Goal: Find specific page/section: Find specific page/section

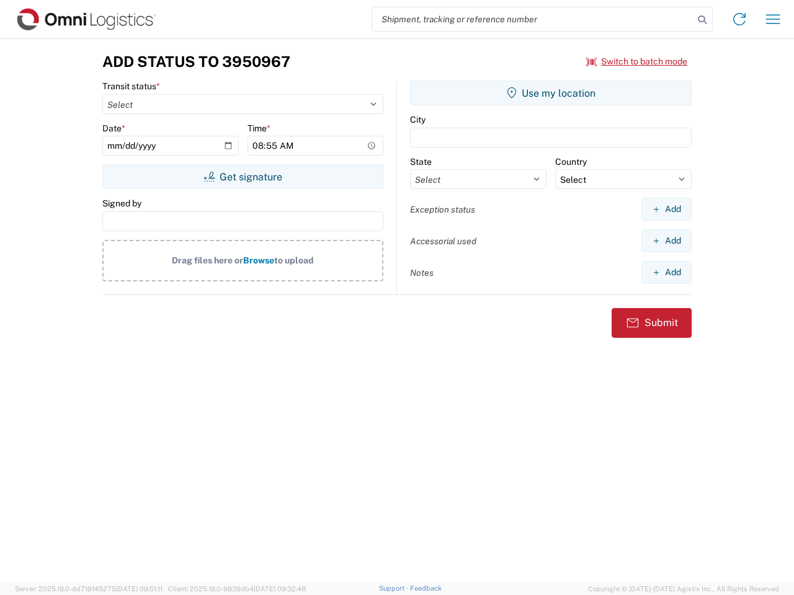
click at [533, 19] on input "search" at bounding box center [532, 19] width 321 height 24
click at [702, 20] on icon at bounding box center [701, 19] width 17 height 17
click at [739, 19] on icon at bounding box center [739, 19] width 20 height 20
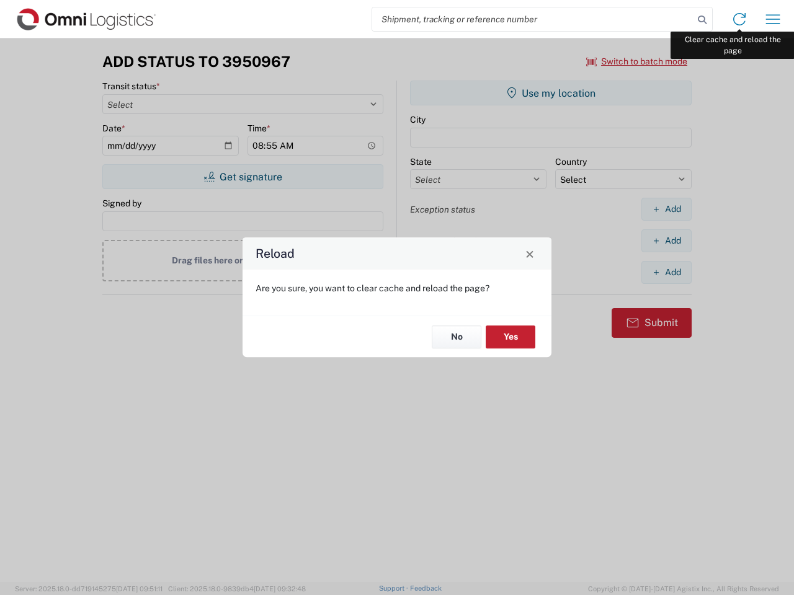
click at [773, 19] on div "Reload Are you sure, you want to clear cache and reload the page? No Yes" at bounding box center [397, 297] width 794 height 595
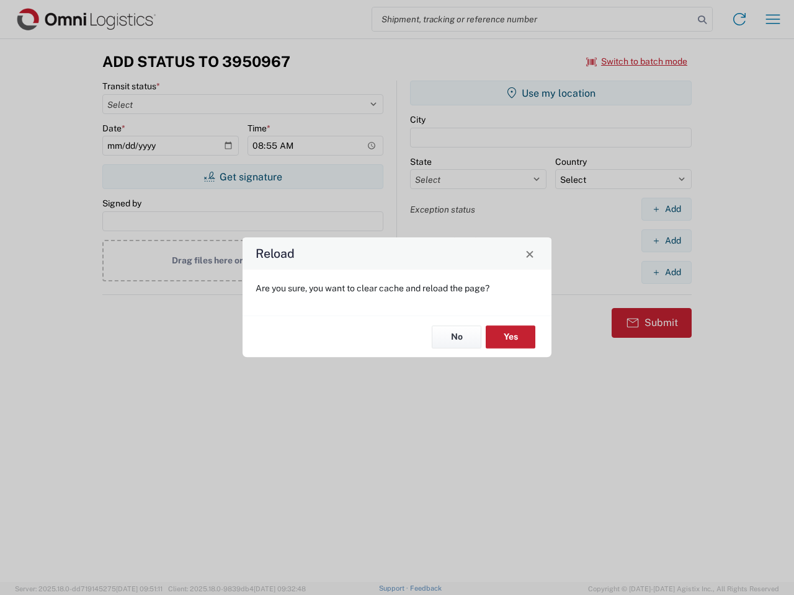
click at [637, 61] on div "Reload Are you sure, you want to clear cache and reload the page? No Yes" at bounding box center [397, 297] width 794 height 595
click at [242, 177] on div "Reload Are you sure, you want to clear cache and reload the page? No Yes" at bounding box center [397, 297] width 794 height 595
click at [551, 93] on div "Reload Are you sure, you want to clear cache and reload the page? No Yes" at bounding box center [397, 297] width 794 height 595
click at [666, 209] on div "Reload Are you sure, you want to clear cache and reload the page? No Yes" at bounding box center [397, 297] width 794 height 595
click at [666, 241] on div "Reload Are you sure, you want to clear cache and reload the page? No Yes" at bounding box center [397, 297] width 794 height 595
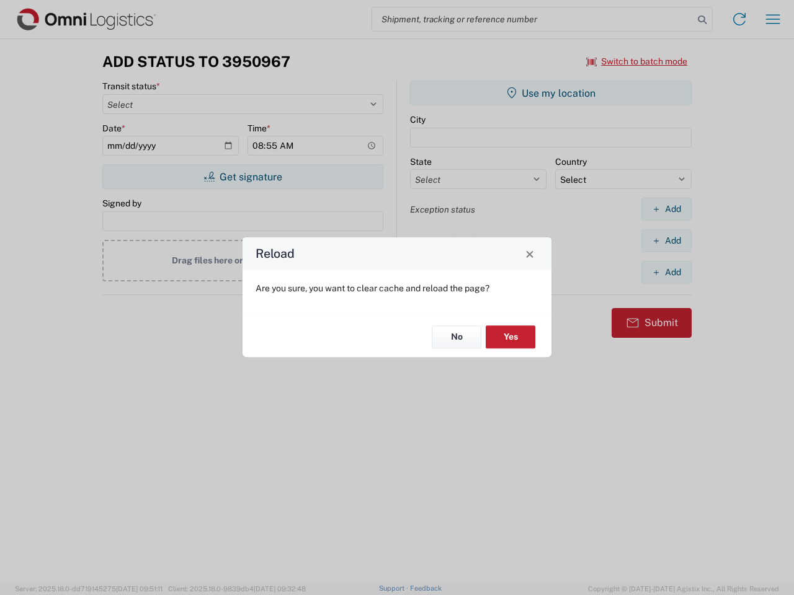
click at [666, 272] on div "Reload Are you sure, you want to clear cache and reload the page? No Yes" at bounding box center [397, 297] width 794 height 595
